Goal: Transaction & Acquisition: Purchase product/service

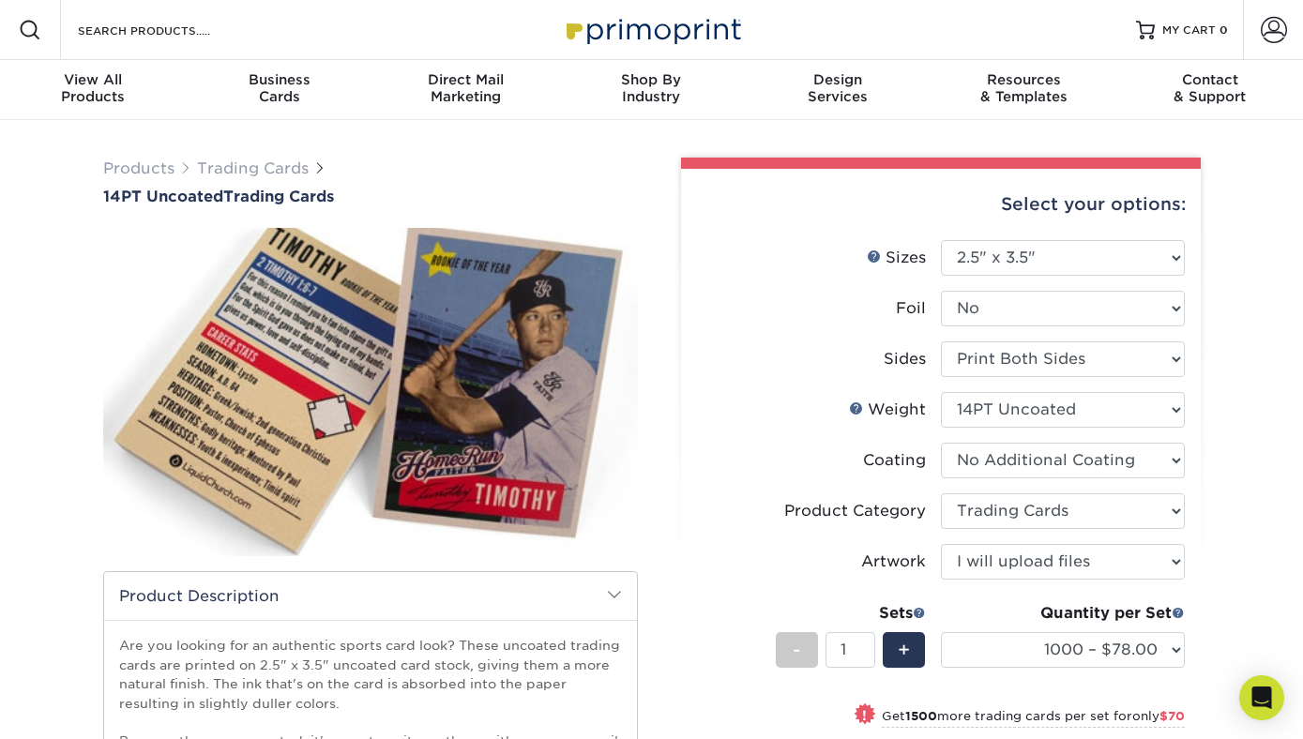
select select "2.50x3.50"
select select "c2f9bce9-36c2-409d-b101-c29d9d031e18"
select select "upload"
select select "1000 – $78.00"
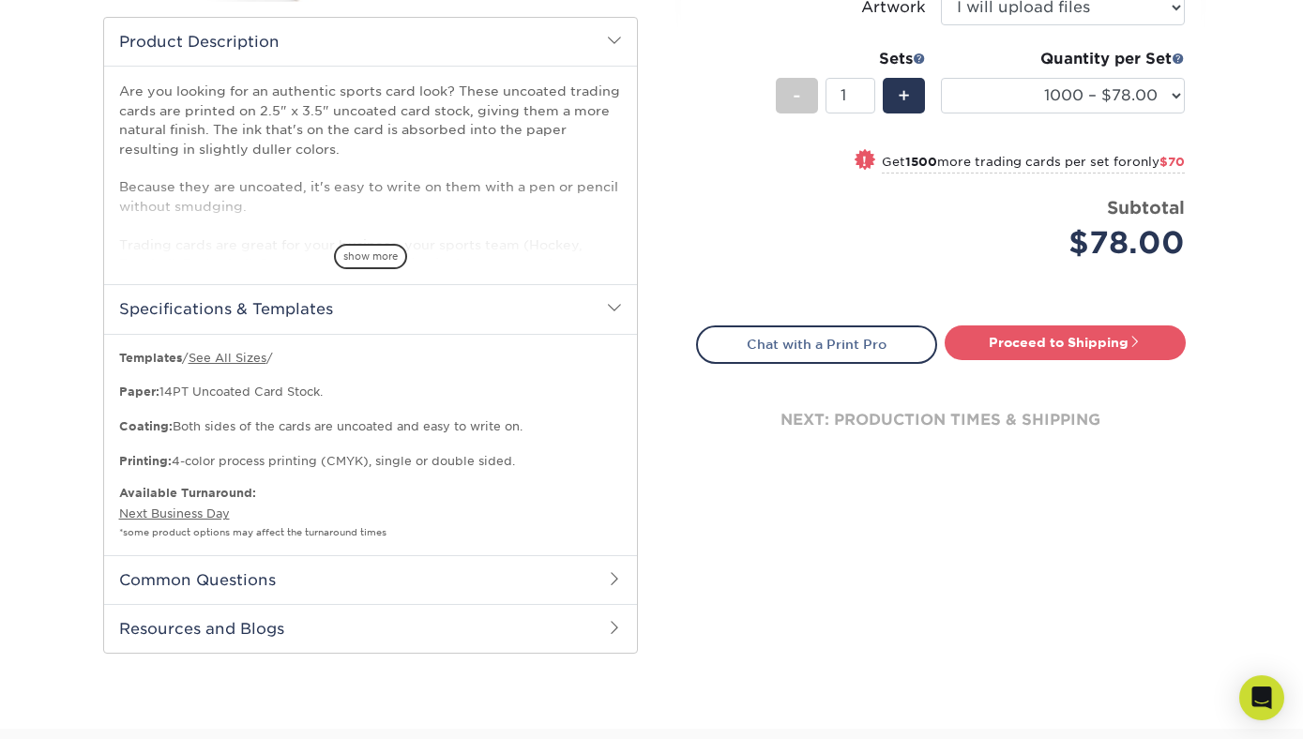
scroll to position [555, 0]
click at [370, 262] on span "show more" at bounding box center [370, 255] width 73 height 25
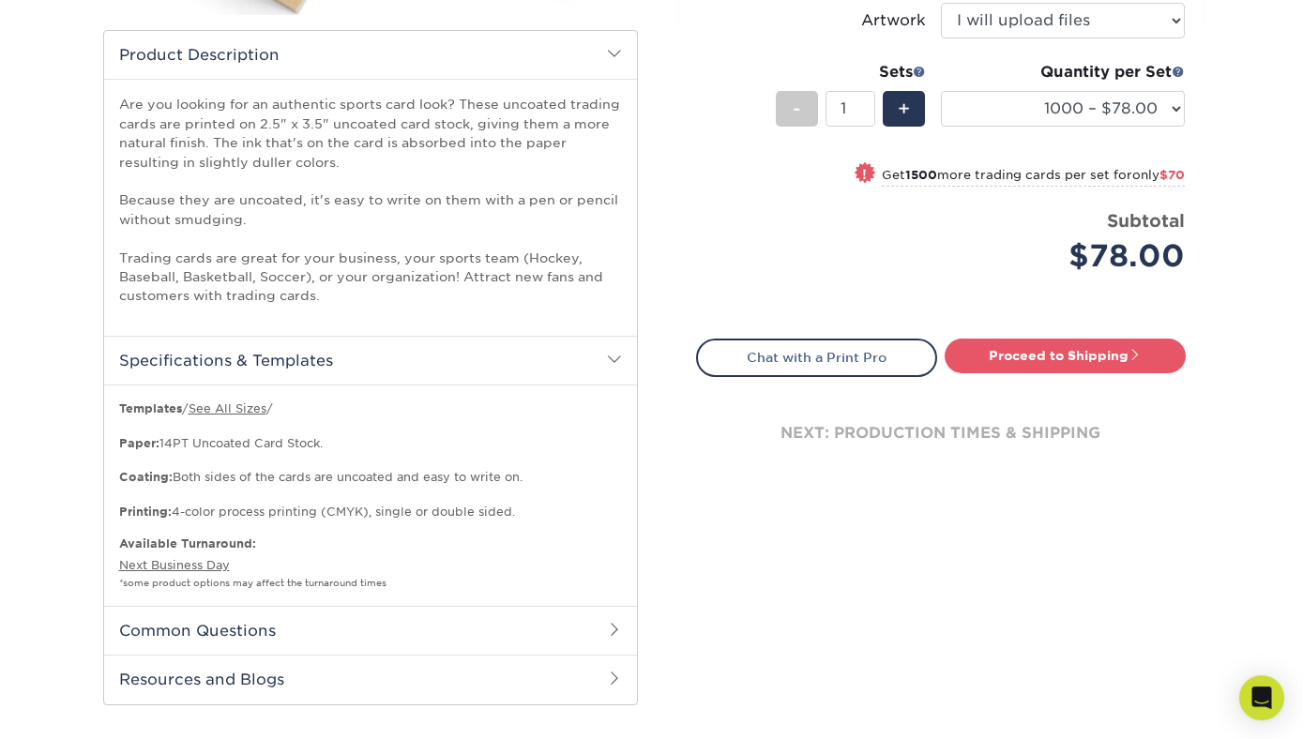
scroll to position [540, 0]
click at [226, 415] on link "See All Sizes" at bounding box center [228, 409] width 78 height 14
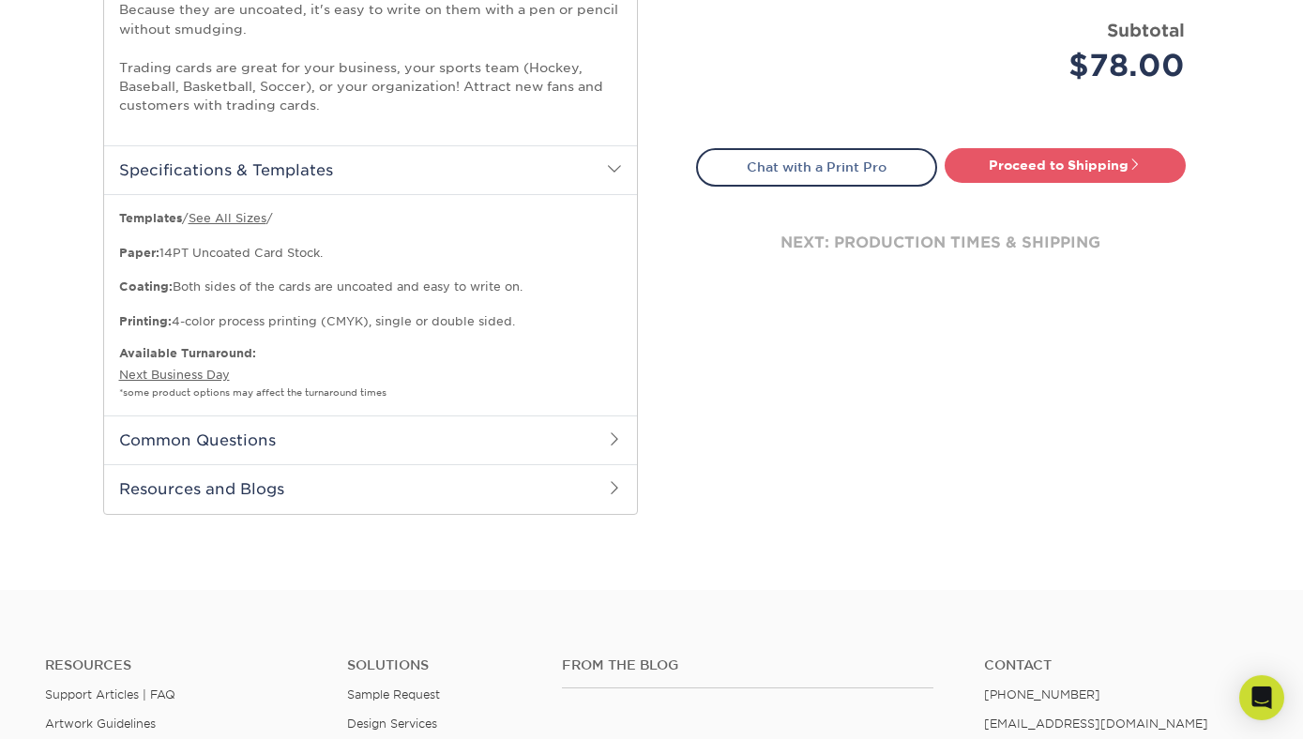
scroll to position [675, 0]
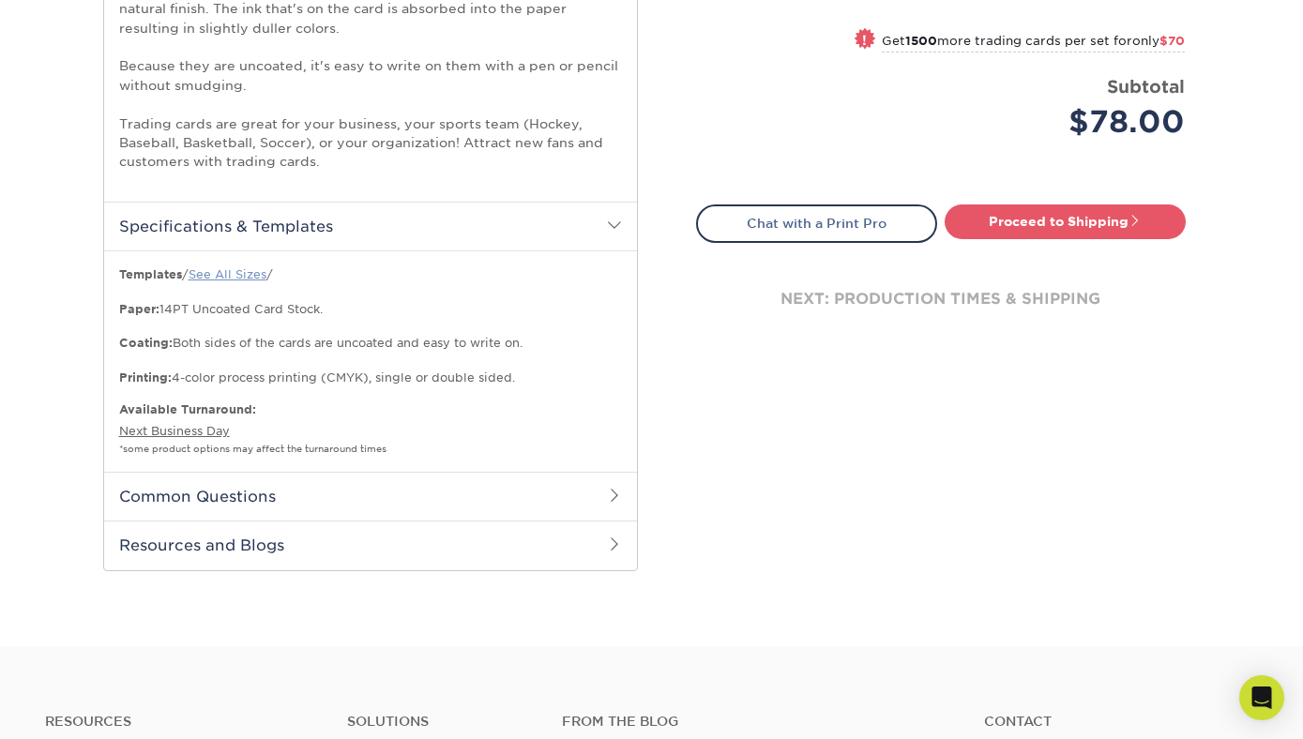
click at [252, 278] on link "See All Sizes" at bounding box center [228, 274] width 78 height 14
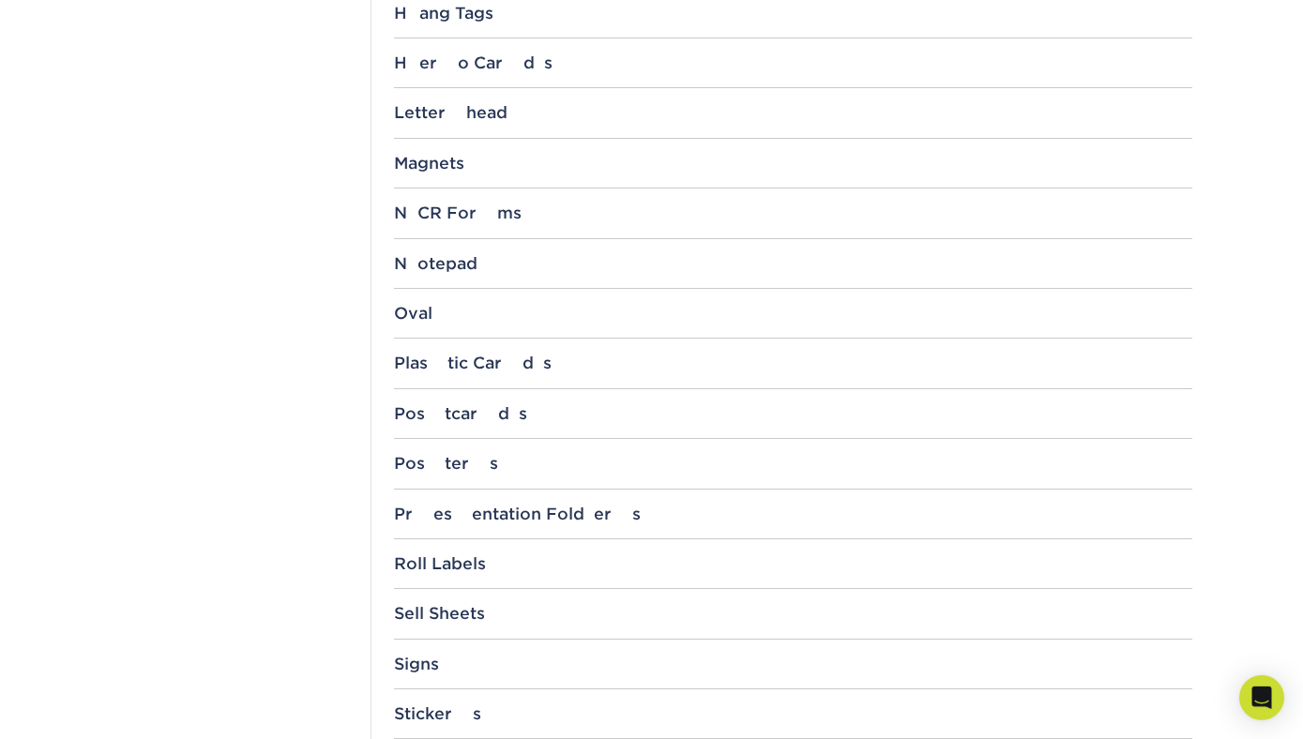
scroll to position [1621, 0]
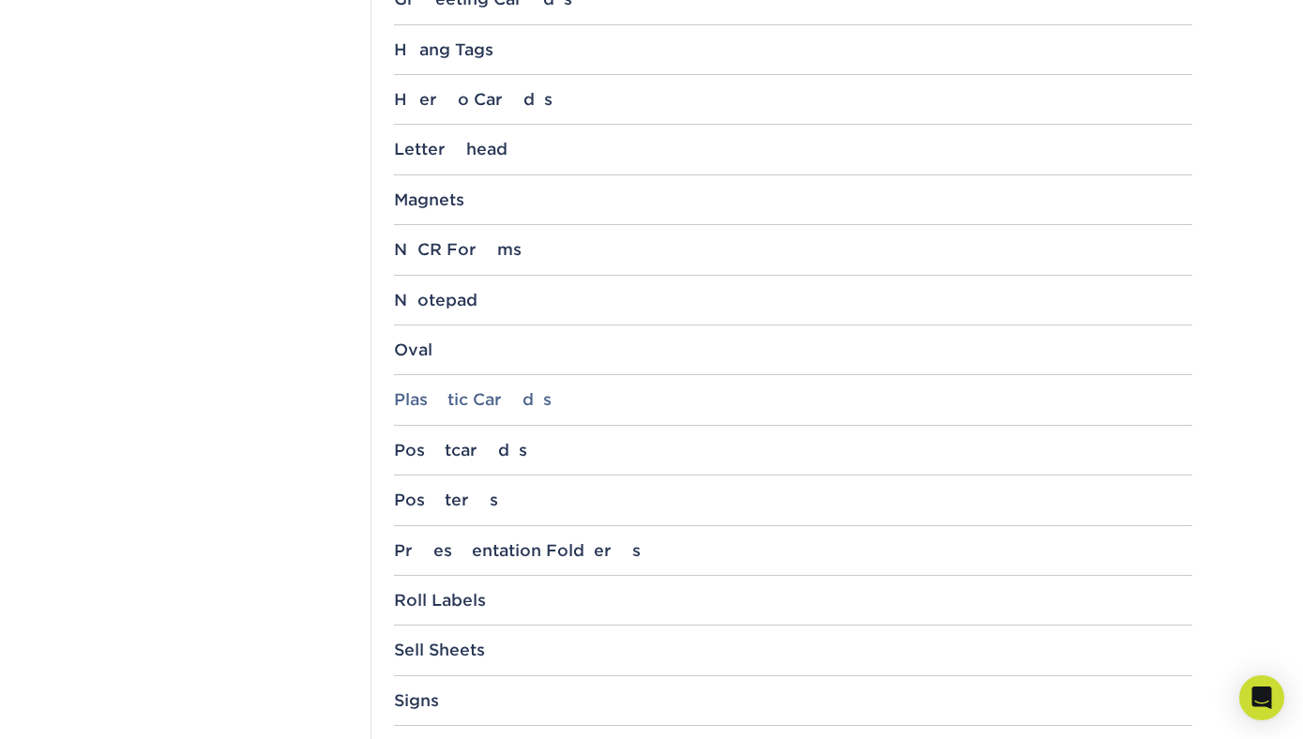
click at [493, 401] on div "Plastic Cards" at bounding box center [793, 399] width 798 height 19
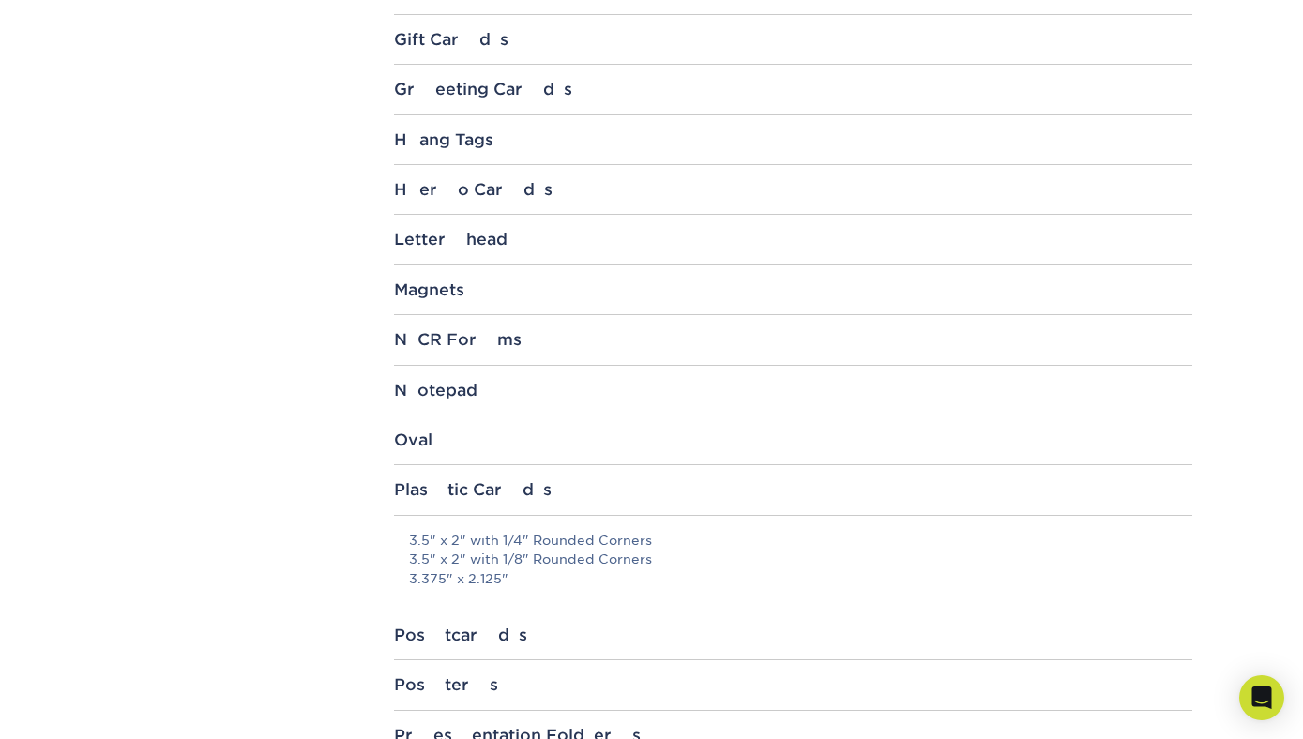
scroll to position [1366, 0]
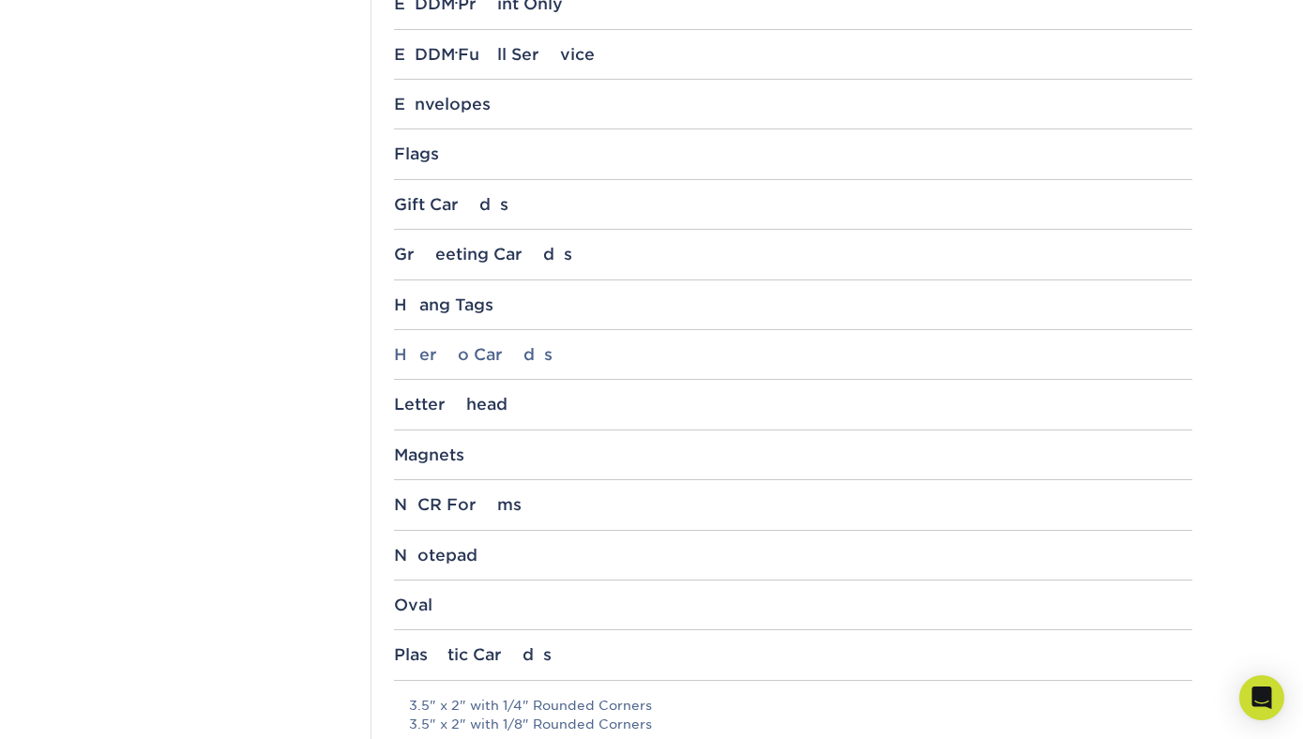
click at [430, 361] on div "Hero Cards" at bounding box center [793, 354] width 798 height 19
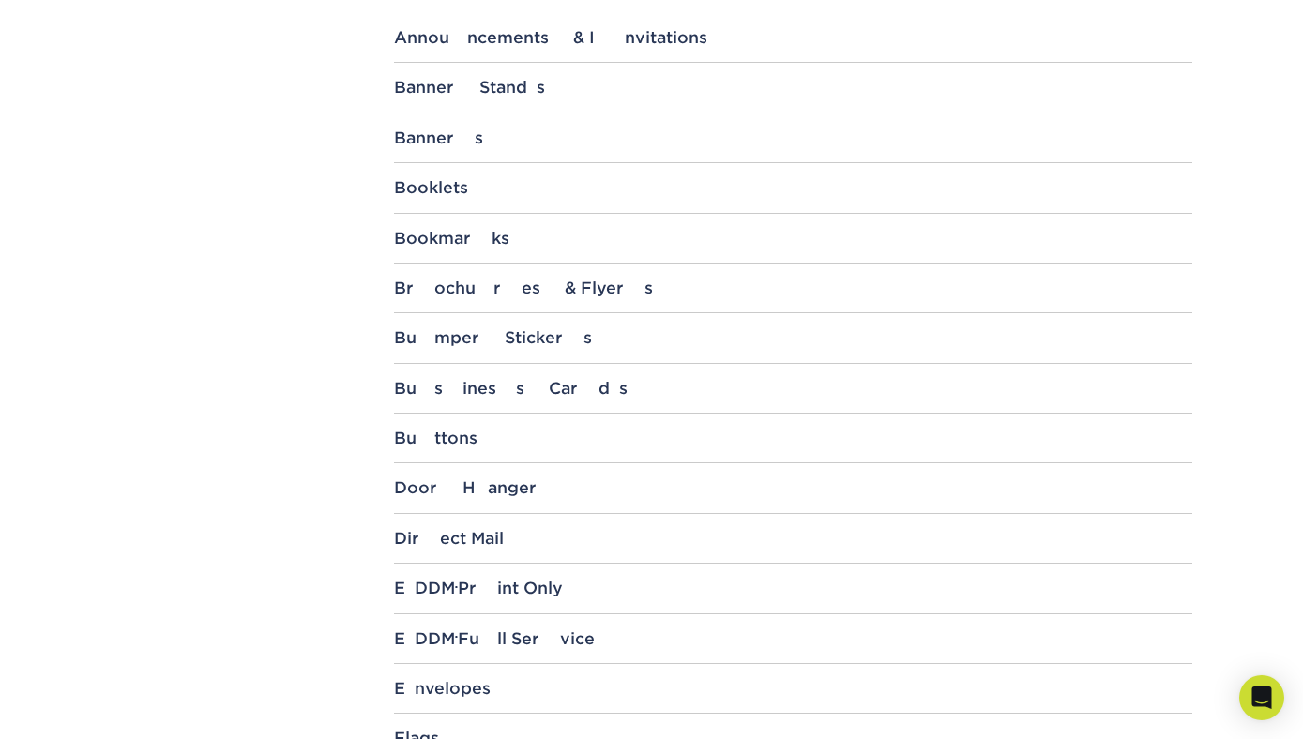
scroll to position [765, 0]
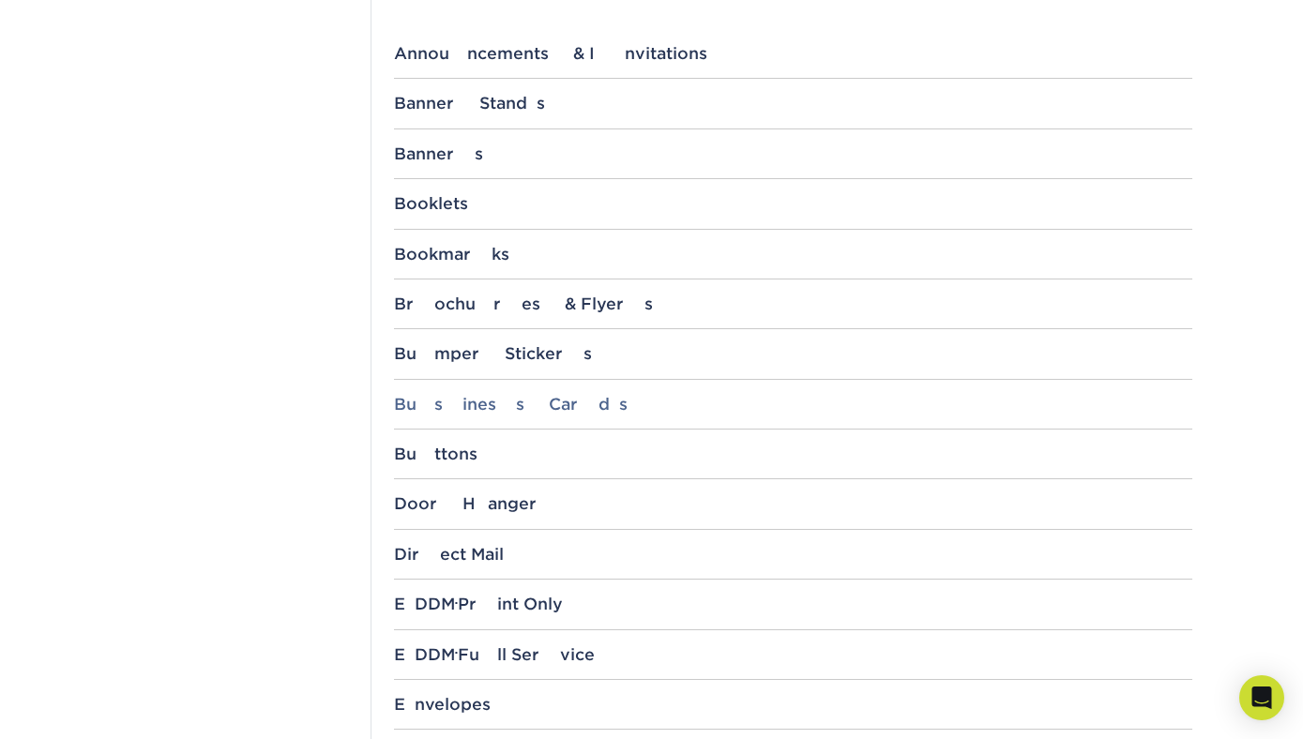
click at [438, 406] on div "Business Cards" at bounding box center [793, 404] width 798 height 19
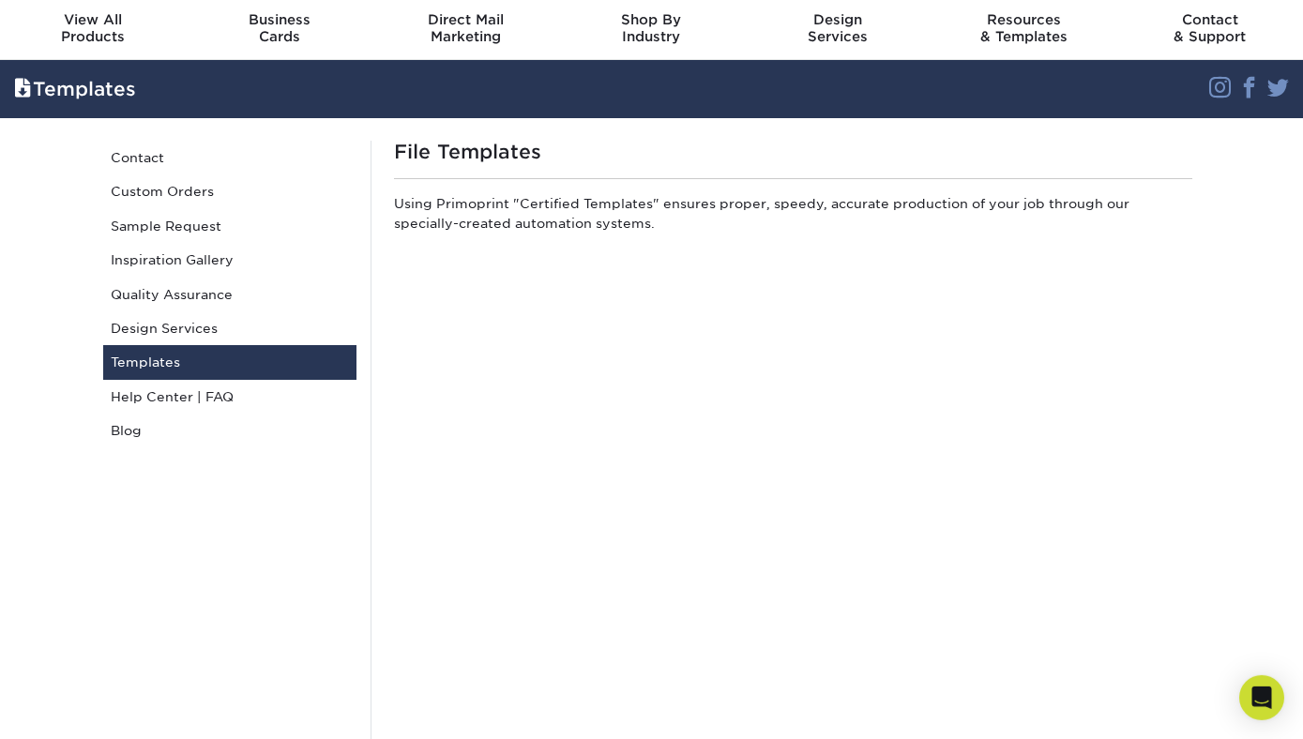
scroll to position [0, 0]
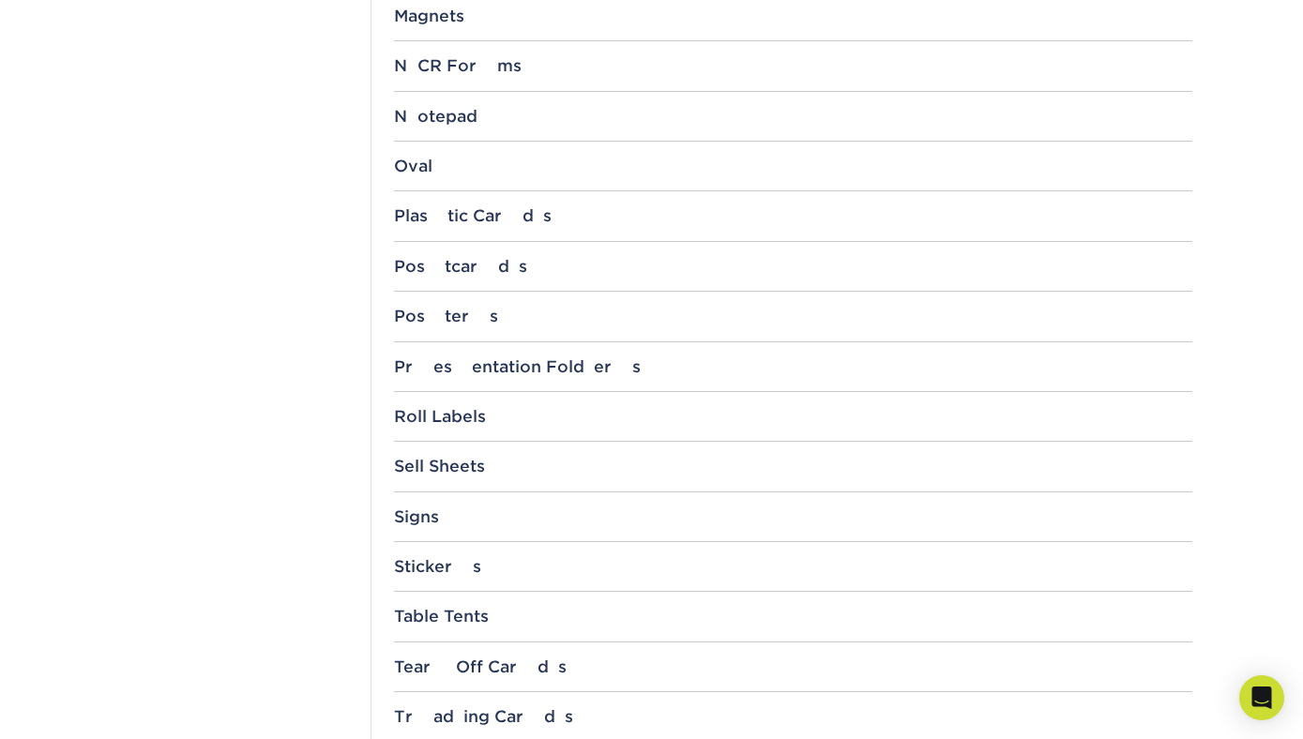
scroll to position [1936, 0]
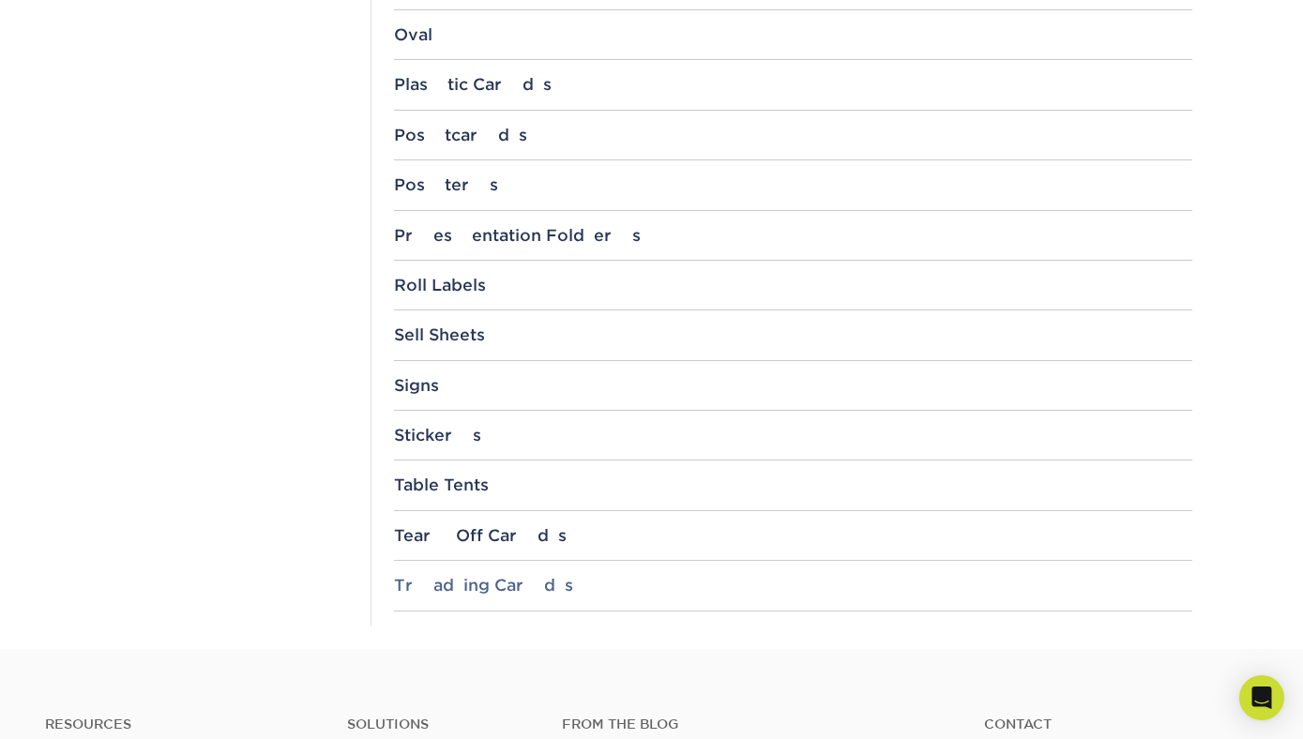
click at [485, 582] on div "Trading Cards" at bounding box center [793, 585] width 798 height 19
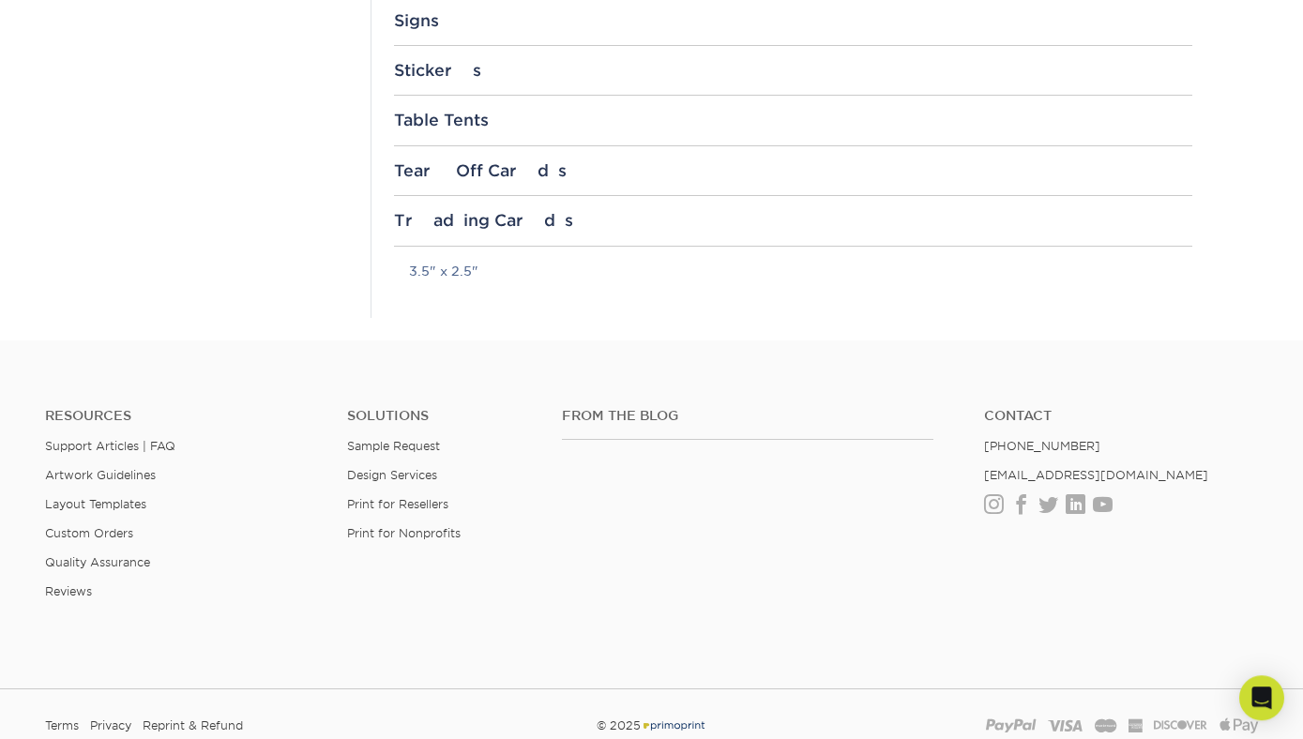
scroll to position [2326, 0]
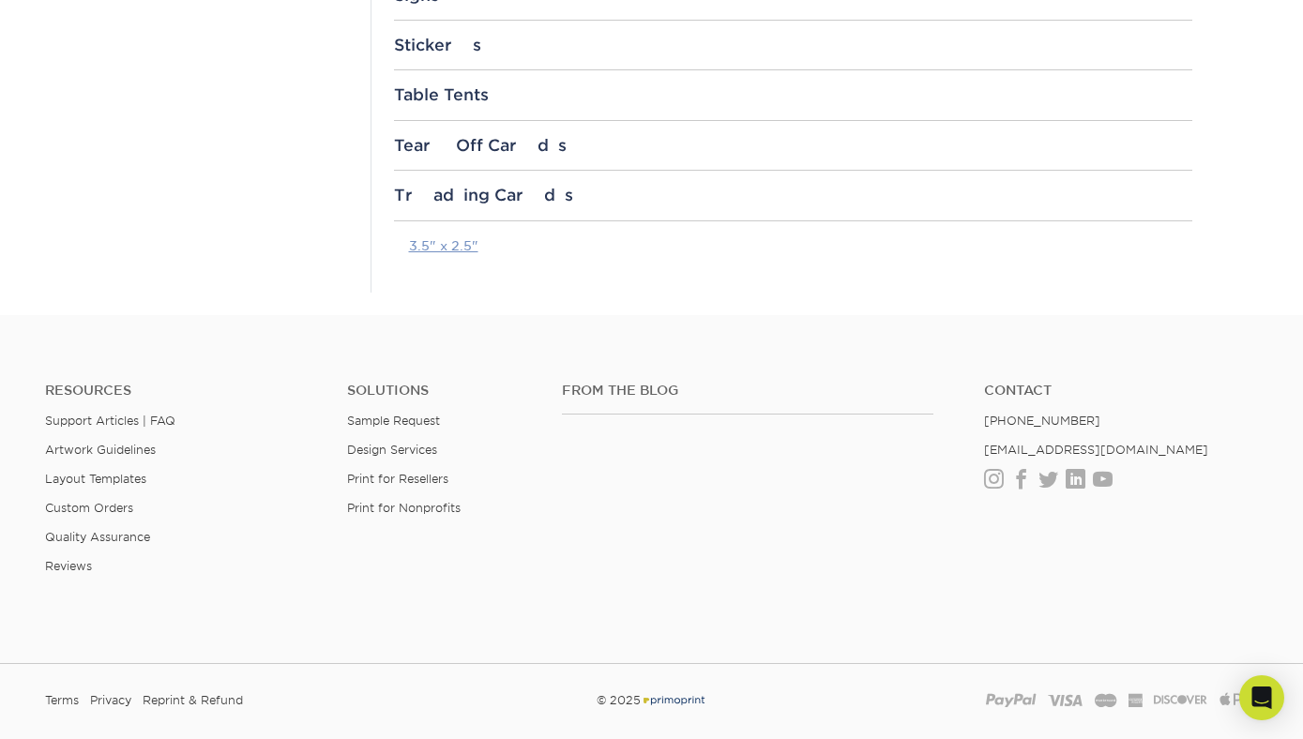
click at [427, 248] on link "3.5" x 2.5"" at bounding box center [443, 245] width 69 height 15
